Goal: Find specific page/section: Find specific page/section

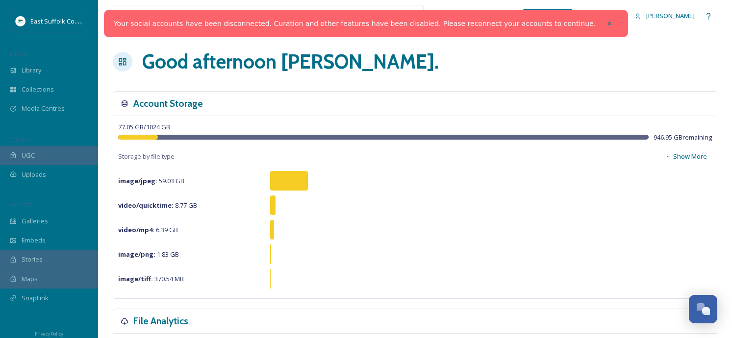
drag, startPoint x: 582, startPoint y: 20, endPoint x: 575, endPoint y: 20, distance: 6.9
click at [600, 20] on div at bounding box center [609, 24] width 18 height 18
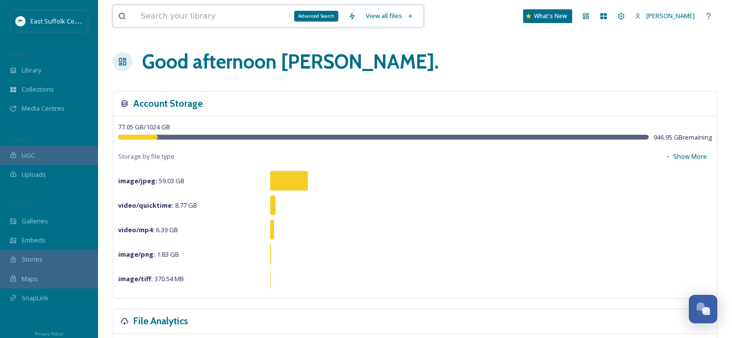
click at [292, 16] on input at bounding box center [239, 16] width 207 height 22
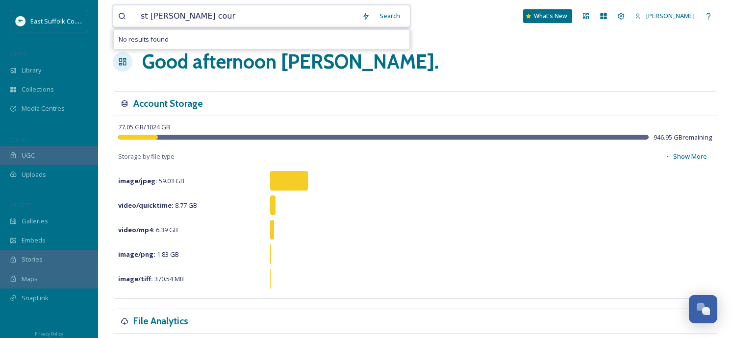
type input "st peters court"
click at [157, 16] on span "st peters court" at bounding box center [177, 16] width 82 height 14
click at [165, 15] on span "st peters court" at bounding box center [177, 16] width 82 height 14
click at [166, 16] on span "st peter's court" at bounding box center [163, 16] width 54 height 14
click at [175, 16] on span "st peters court" at bounding box center [177, 16] width 82 height 14
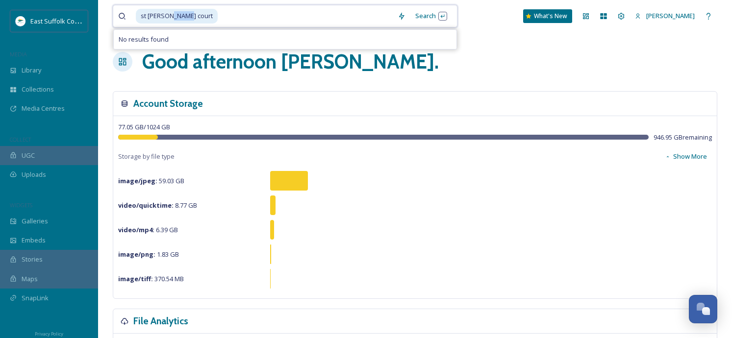
click at [175, 16] on span "st peters court" at bounding box center [177, 16] width 82 height 14
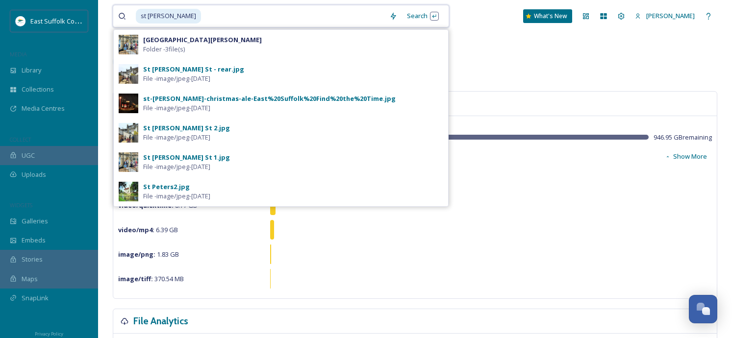
drag, startPoint x: 138, startPoint y: 17, endPoint x: 132, endPoint y: 17, distance: 5.9
click at [132, 17] on div "st peters" at bounding box center [251, 16] width 266 height 22
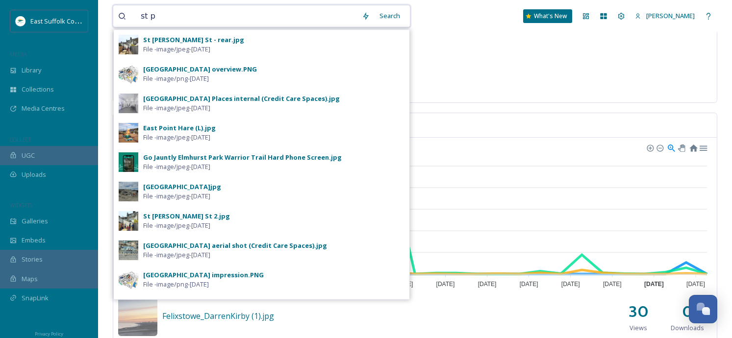
drag, startPoint x: 155, startPoint y: 15, endPoint x: 141, endPoint y: 14, distance: 14.3
click at [141, 14] on input "st p" at bounding box center [246, 16] width 221 height 22
type input "peters court"
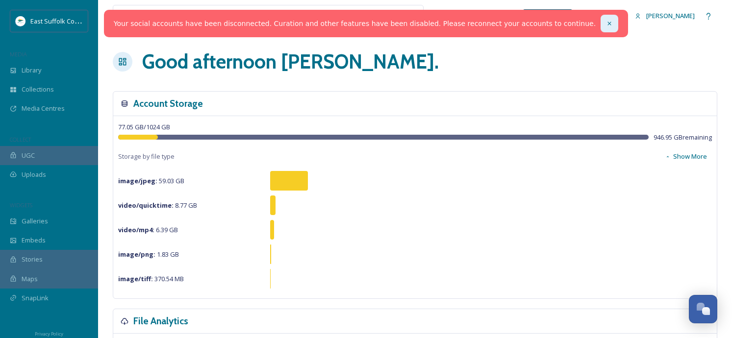
click at [600, 19] on div at bounding box center [609, 24] width 18 height 18
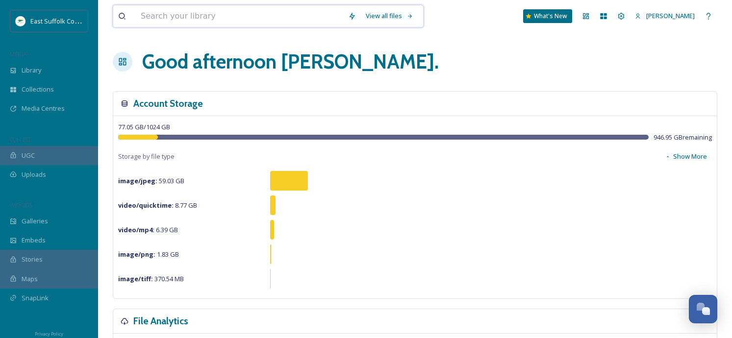
click at [240, 14] on input at bounding box center [239, 16] width 207 height 22
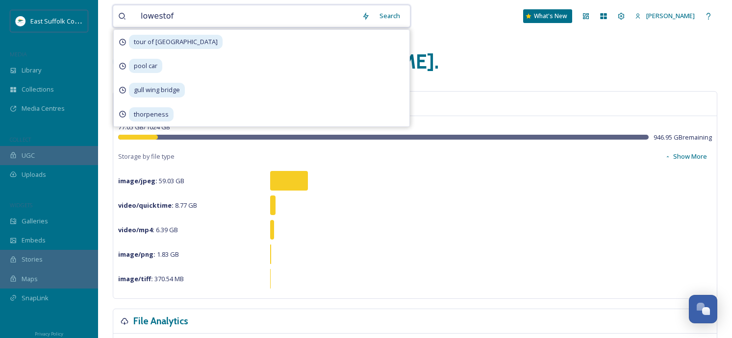
type input "lowestoft"
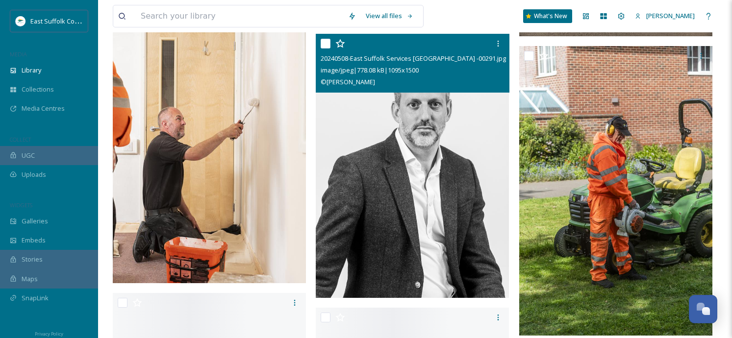
scroll to position [72938, 0]
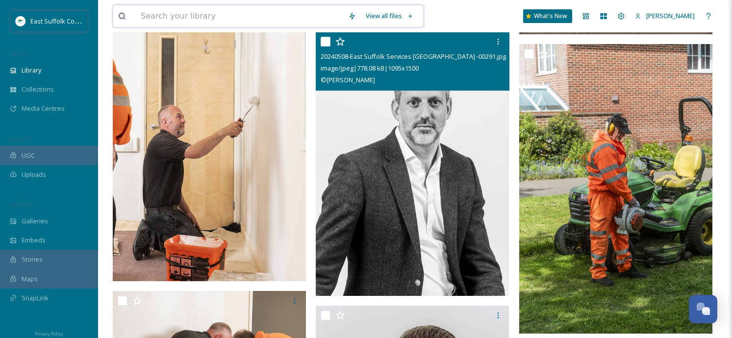
click at [267, 18] on input at bounding box center [239, 16] width 207 height 22
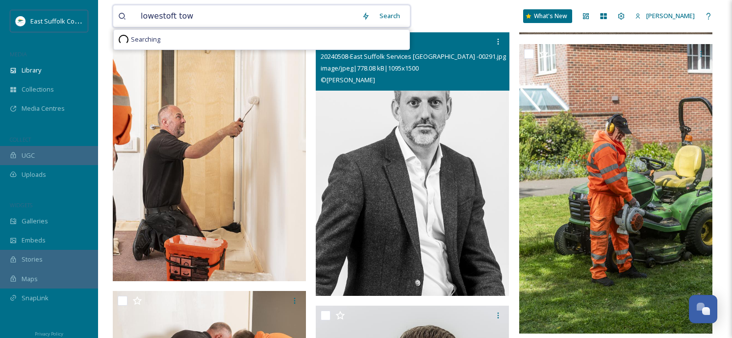
type input "lowestoft town"
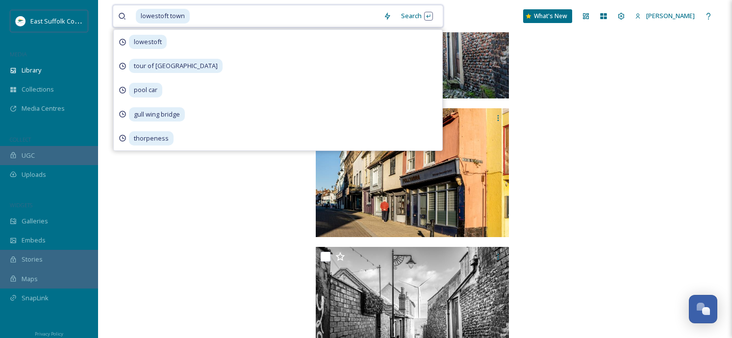
scroll to position [4612, 0]
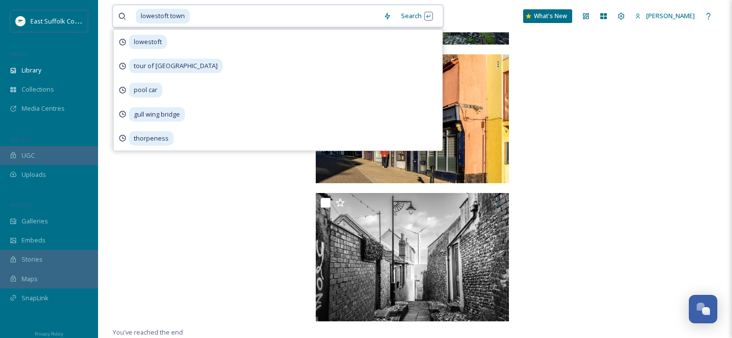
click at [218, 17] on input at bounding box center [285, 16] width 188 height 22
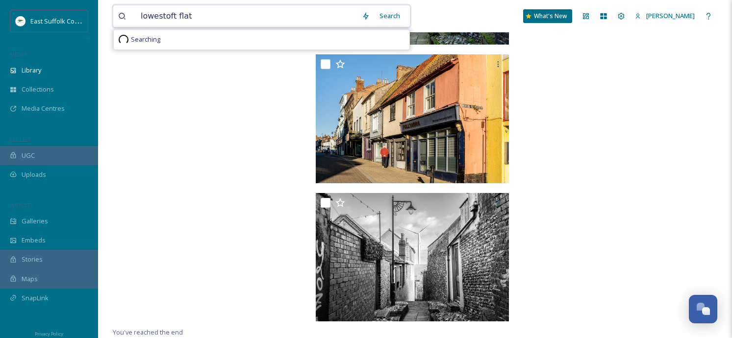
type input "lowestoft flats"
